Goal: Task Accomplishment & Management: Use online tool/utility

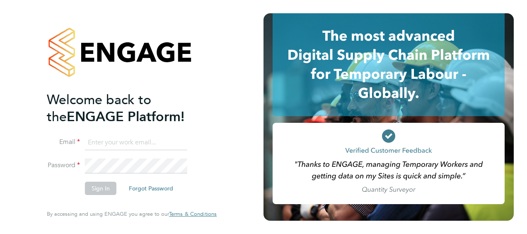
type input "[PERSON_NAME][EMAIL_ADDRESS][PERSON_NAME][DOMAIN_NAME]"
click at [109, 185] on button "Sign In" at bounding box center [101, 188] width 32 height 13
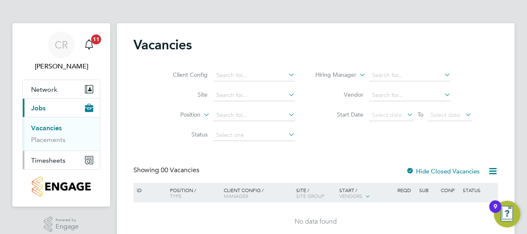
click at [52, 156] on span "Timesheets" at bounding box center [48, 160] width 34 height 8
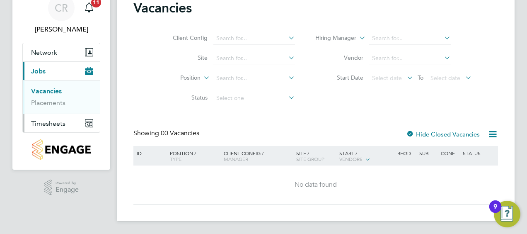
click at [45, 126] on span "Timesheets" at bounding box center [48, 123] width 34 height 8
click at [49, 109] on link "Timesheets" at bounding box center [48, 110] width 34 height 8
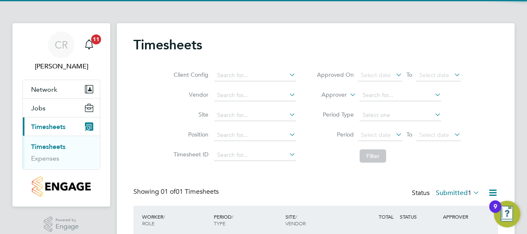
scroll to position [57, 0]
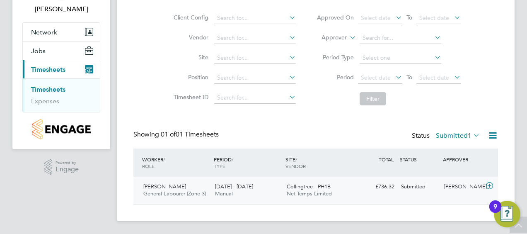
click at [257, 185] on div "25 - 31 Aug 2025 Manual" at bounding box center [248, 190] width 72 height 21
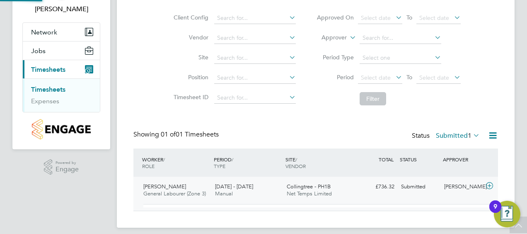
scroll to position [14, 81]
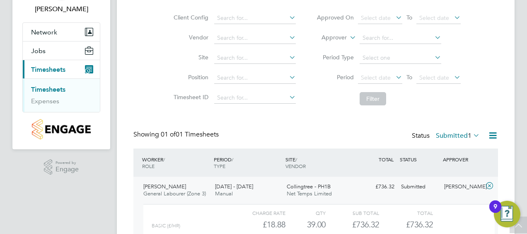
click at [304, 189] on span "Collingtree - PH1B" at bounding box center [309, 186] width 44 height 7
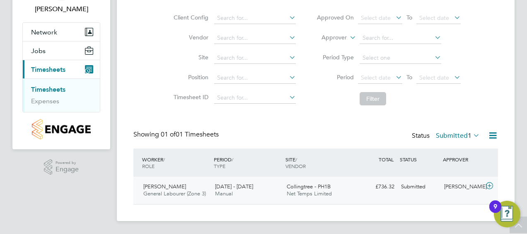
click at [304, 189] on span "Collingtree - PH1B" at bounding box center [309, 186] width 44 height 7
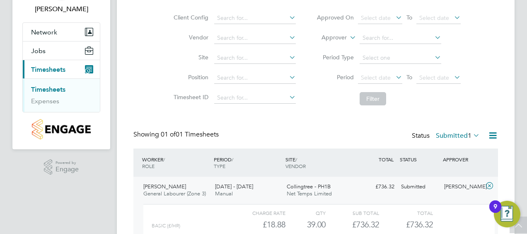
scroll to position [133, 0]
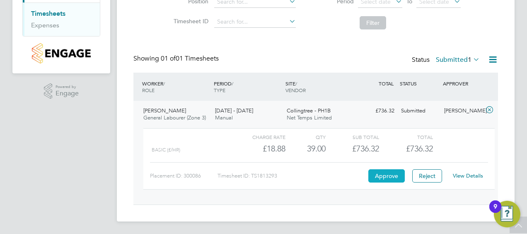
click at [389, 178] on button "Approve" at bounding box center [387, 175] width 36 height 13
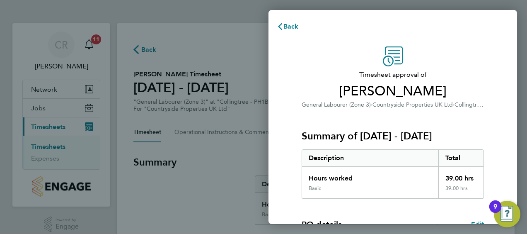
scroll to position [163, 0]
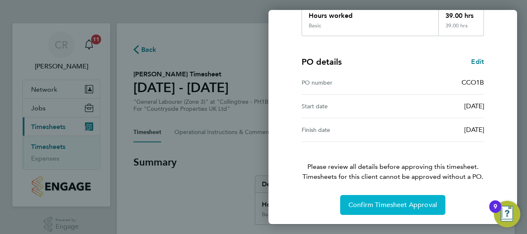
click at [378, 202] on span "Confirm Timesheet Approval" at bounding box center [393, 205] width 89 height 8
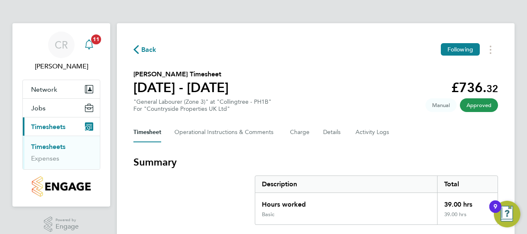
click at [100, 40] on span "11" at bounding box center [96, 39] width 10 height 10
